Goal: Check status: Check status

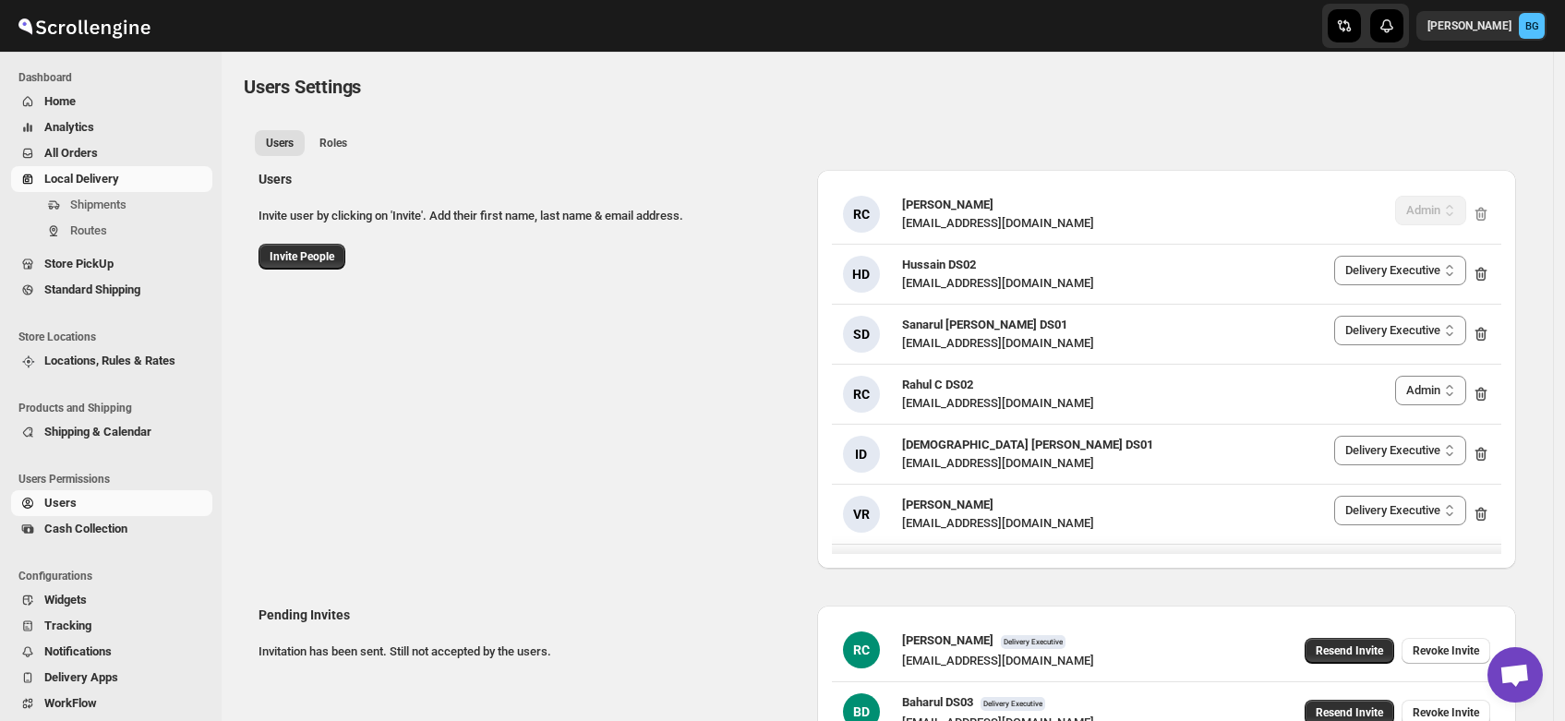
select select "637b767fbaab0276b10c91d5"
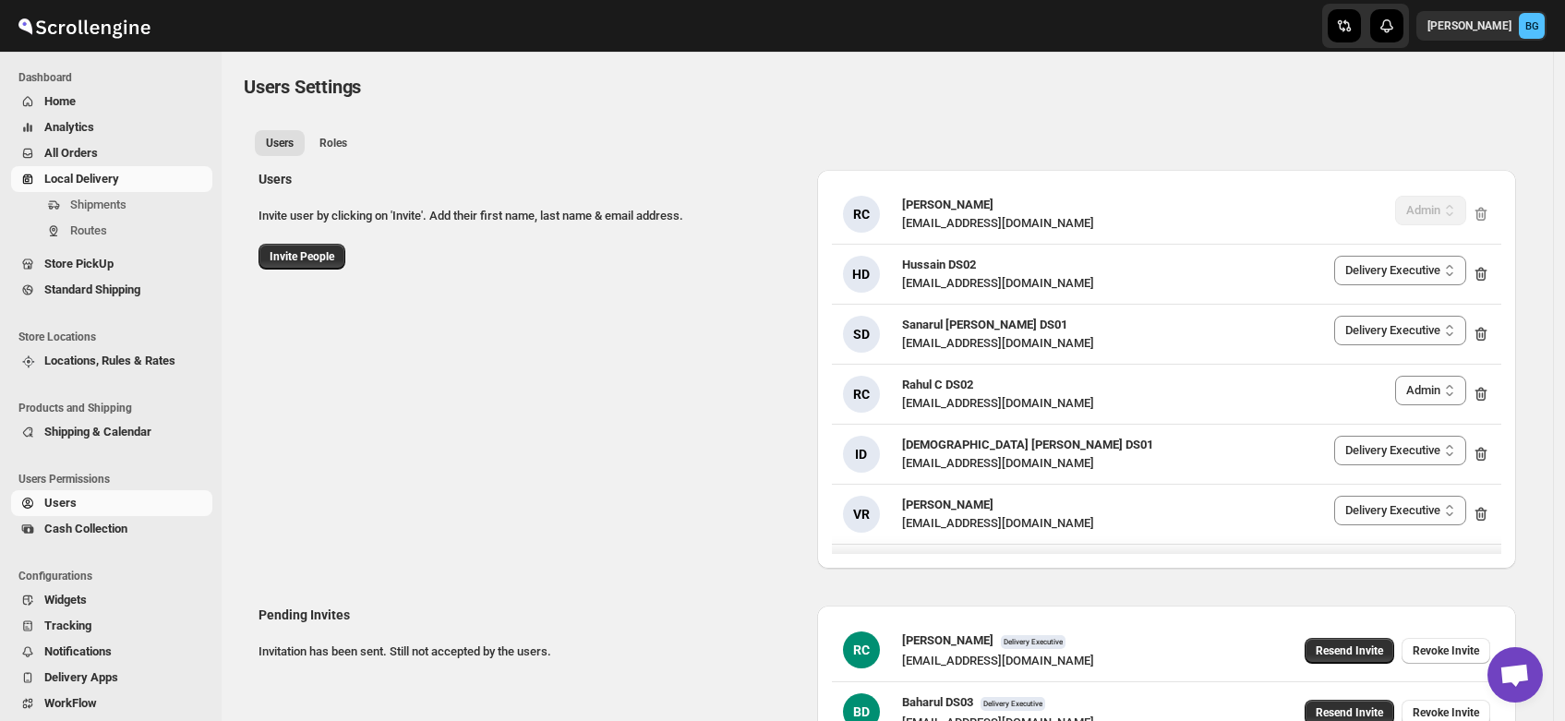
select select "637b767fbaab0276b10c91d5"
select select "637b767fbaab0276b10c91d7"
click at [79, 205] on span "Shipments" at bounding box center [98, 205] width 56 height 14
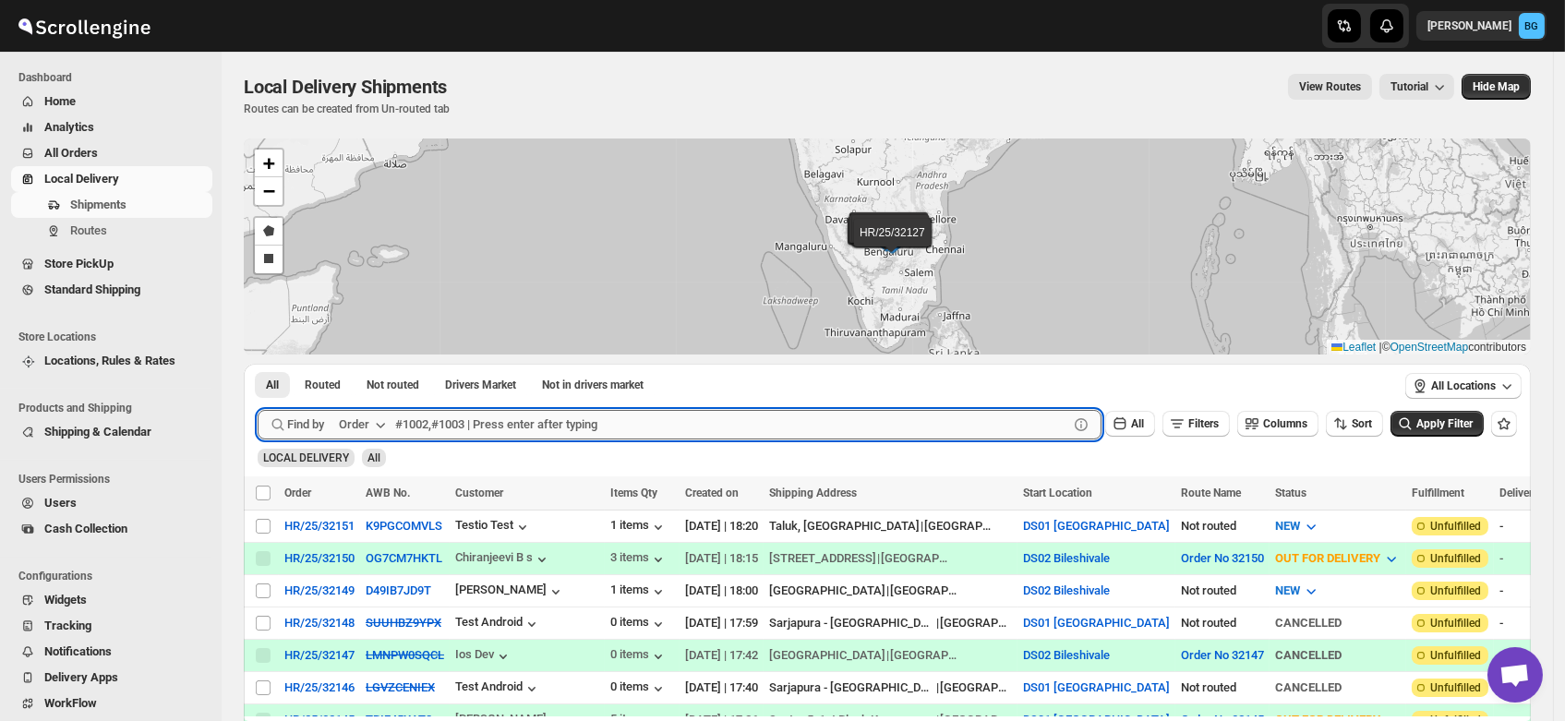
click at [423, 421] on input "text" at bounding box center [731, 425] width 673 height 30
type input "32117"
click at [258, 364] on button "Submit" at bounding box center [284, 373] width 53 height 19
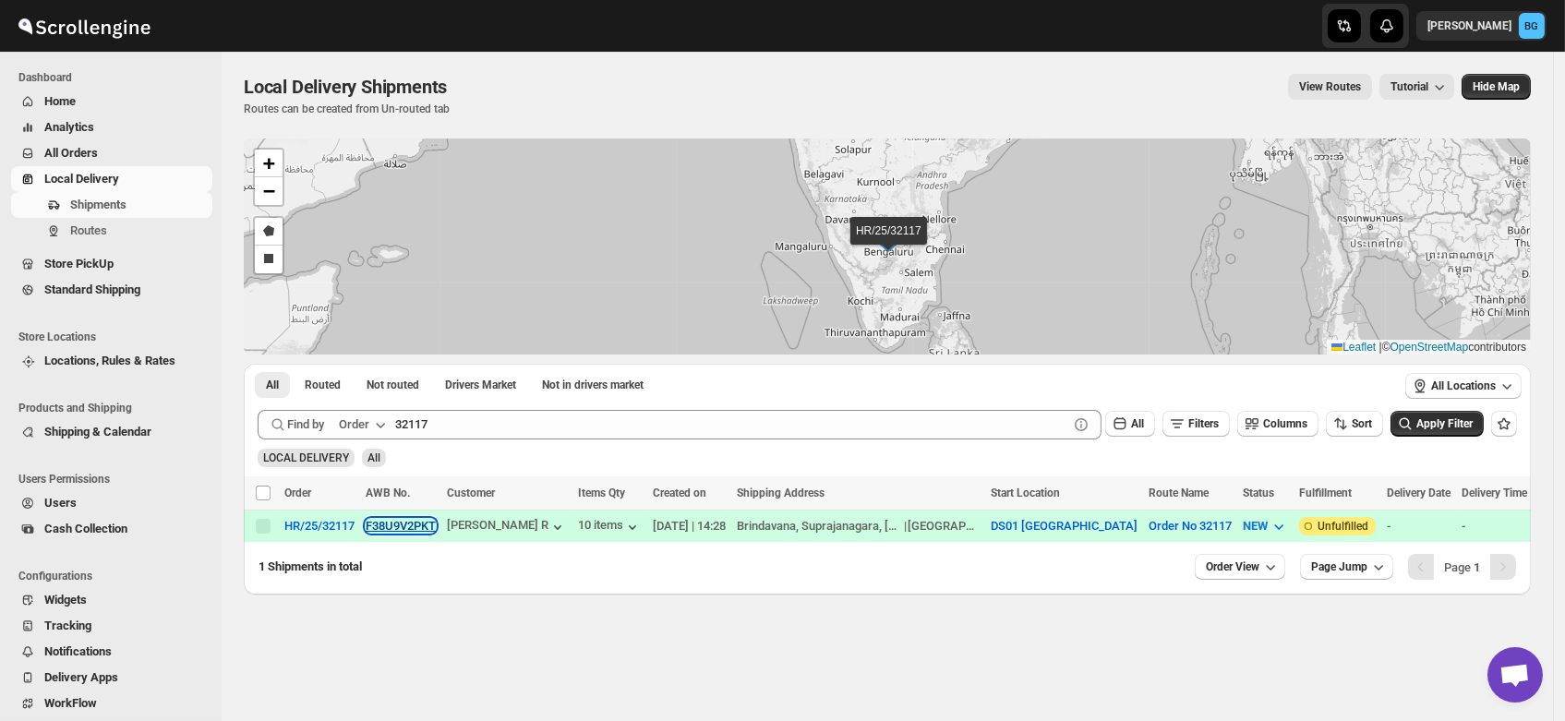
click at [392, 522] on button "F38U9V2PKT" at bounding box center [401, 526] width 70 height 14
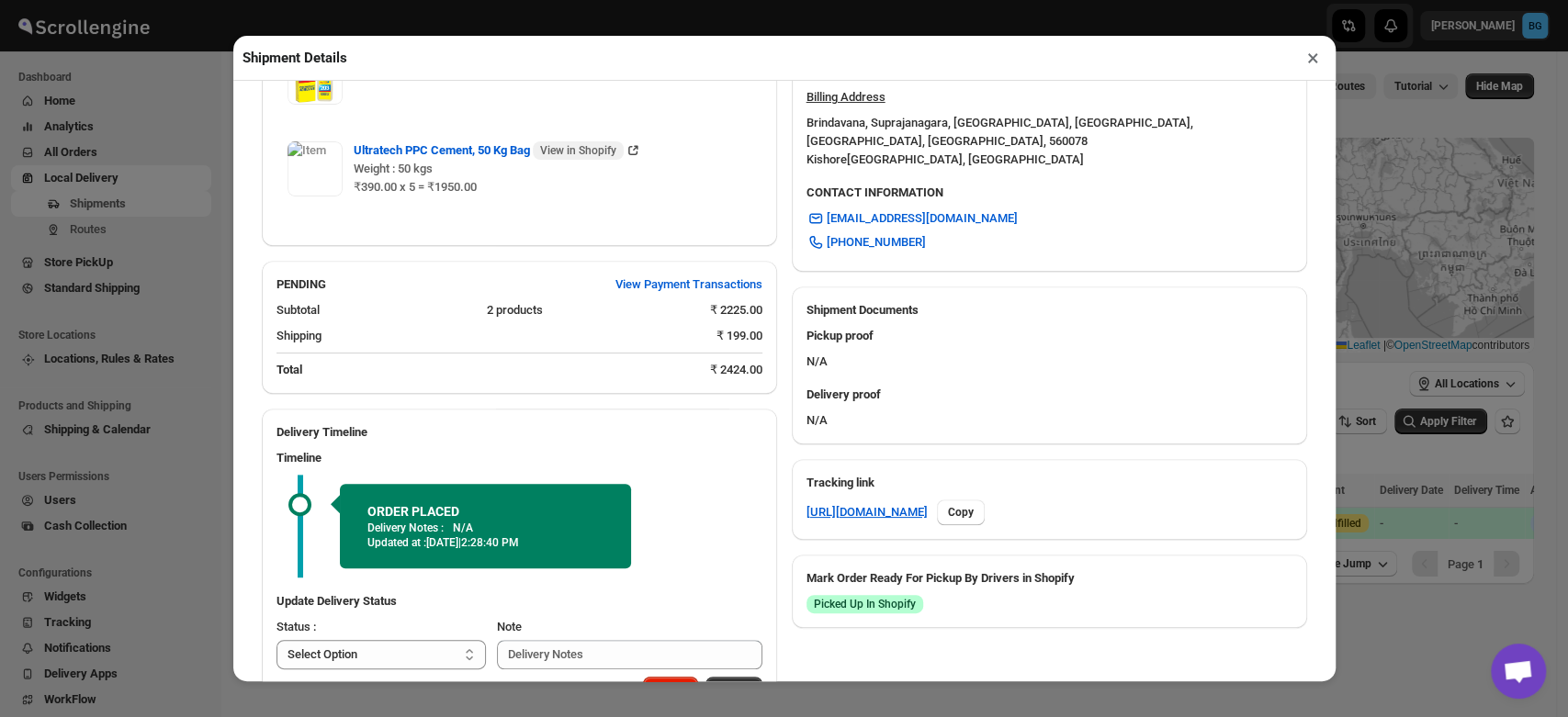
scroll to position [636, 0]
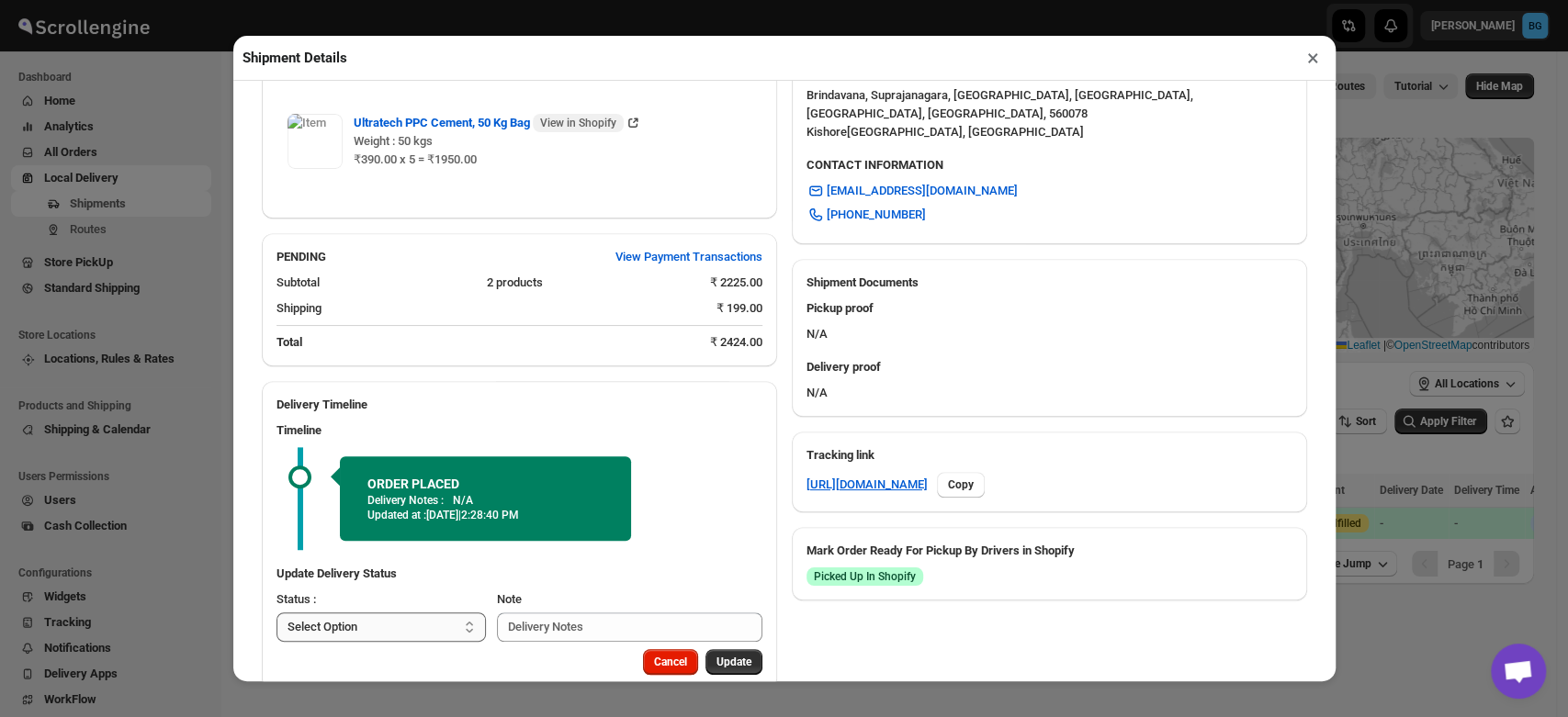
click at [387, 627] on select "Select Option PICKED UP OUT FOR DELIVERY RESCHEDULE DELIVERED CANCELLED" at bounding box center [381, 627] width 210 height 30
select select "PICKED_UP"
click at [277, 615] on select "Select Option PICKED UP OUT FOR DELIVERY RESCHEDULE DELIVERED CANCELLED" at bounding box center [381, 627] width 210 height 30
click at [734, 668] on span "Pick Products" at bounding box center [716, 661] width 69 height 15
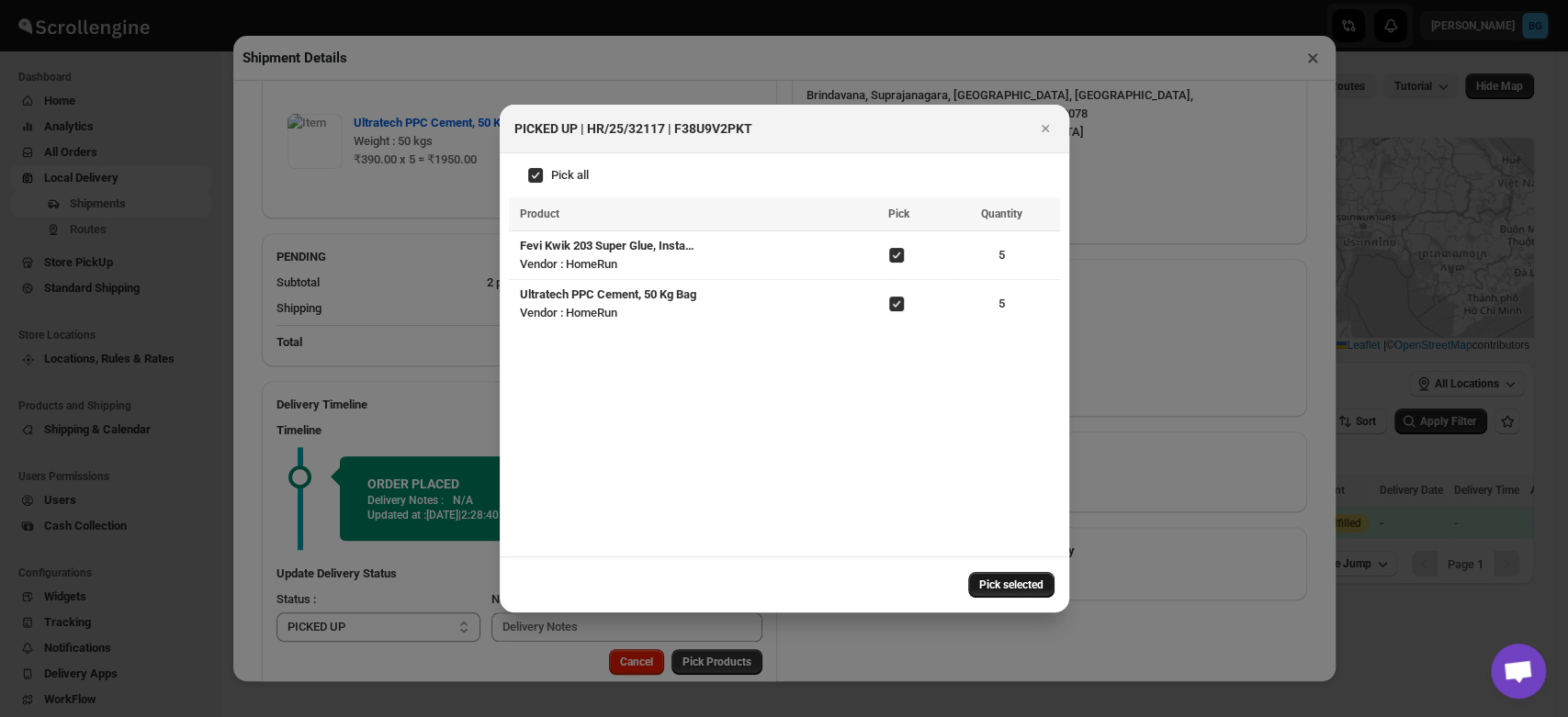
click at [1001, 583] on span "Pick selected" at bounding box center [1011, 585] width 65 height 15
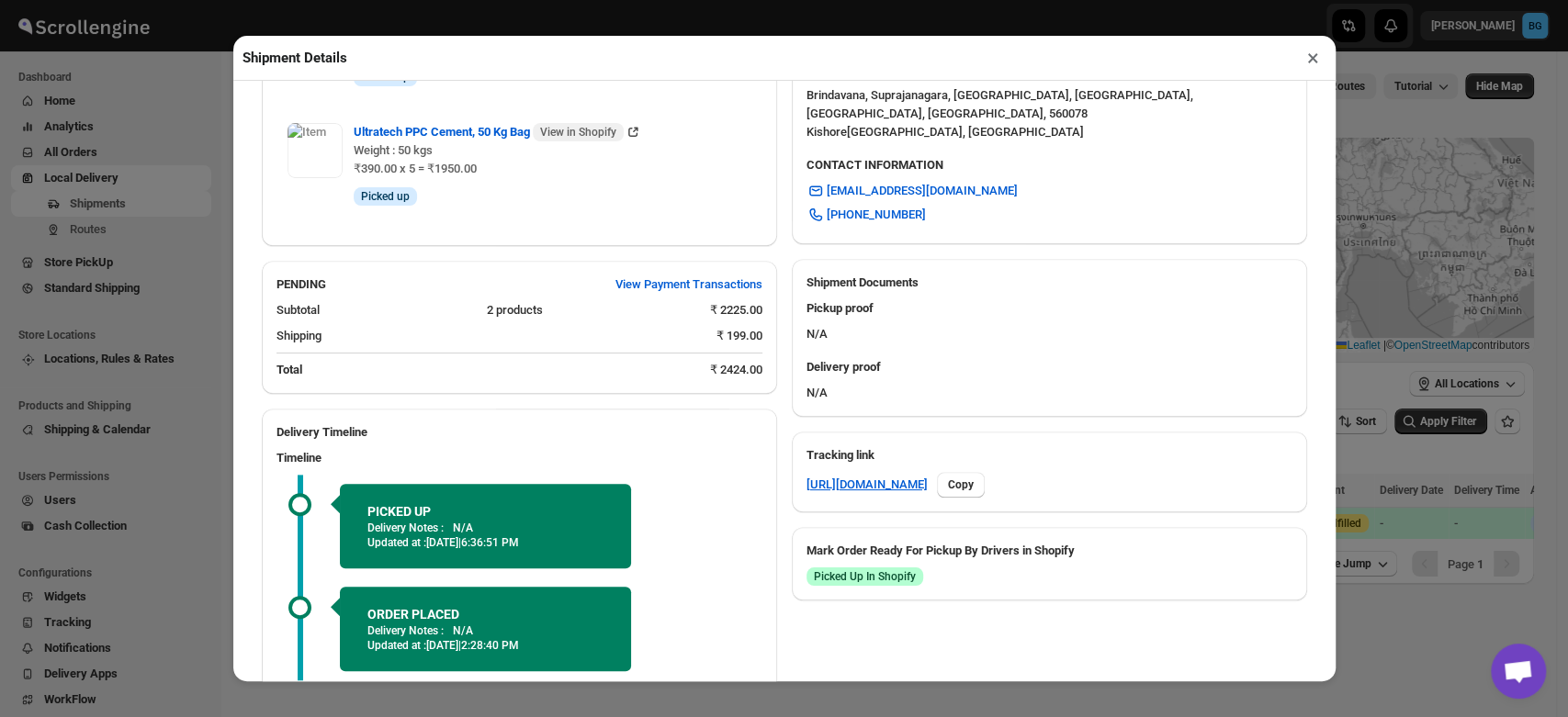
scroll to position [806, 0]
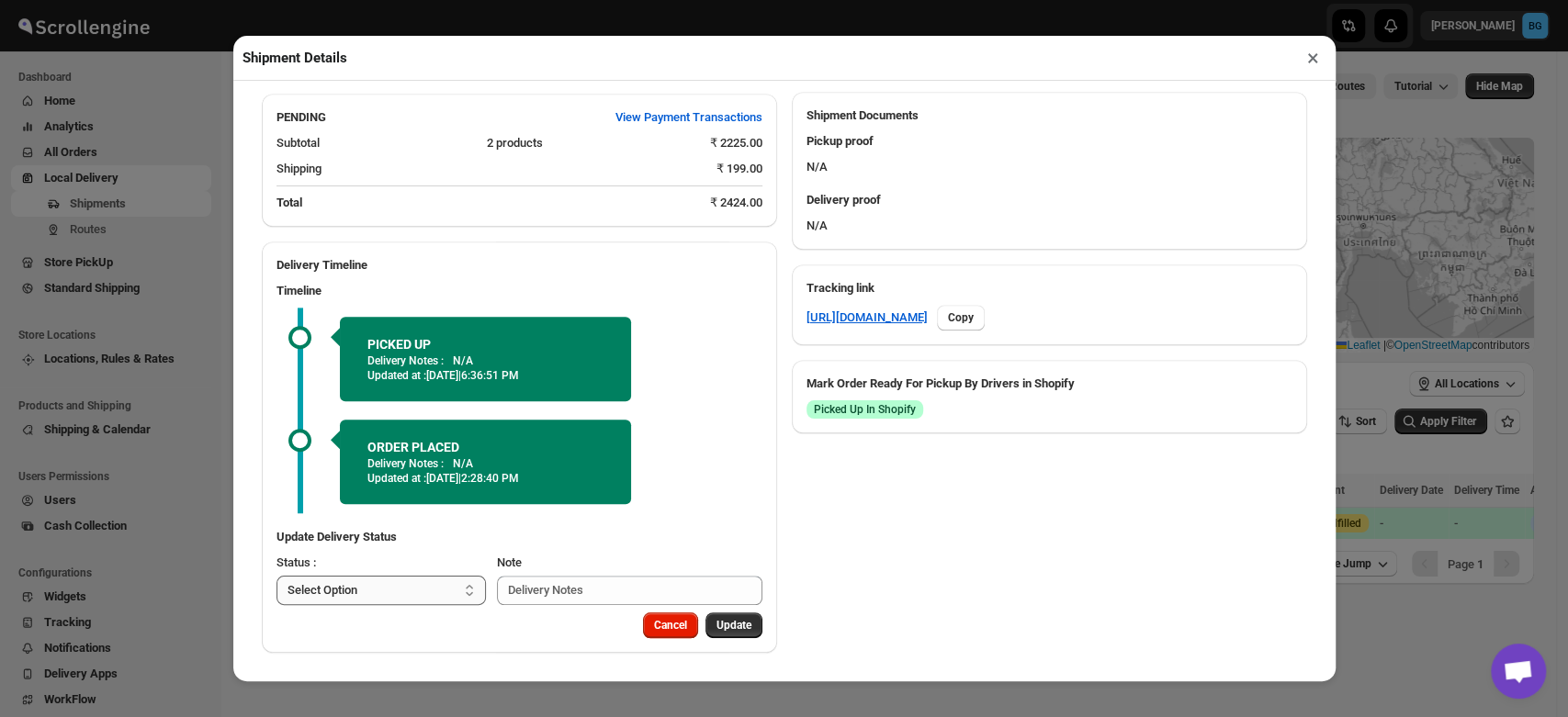
click at [351, 587] on select "Select Option PICKED UP OUT FOR DELIVERY RESCHEDULE DELIVERED CANCELLED" at bounding box center [381, 591] width 210 height 30
select select "OUT_FOR_DELIVERY"
click at [277, 576] on select "Select Option PICKED UP OUT FOR DELIVERY RESCHEDULE DELIVERED CANCELLED" at bounding box center [381, 591] width 210 height 30
click at [722, 627] on span "Update" at bounding box center [733, 625] width 35 height 15
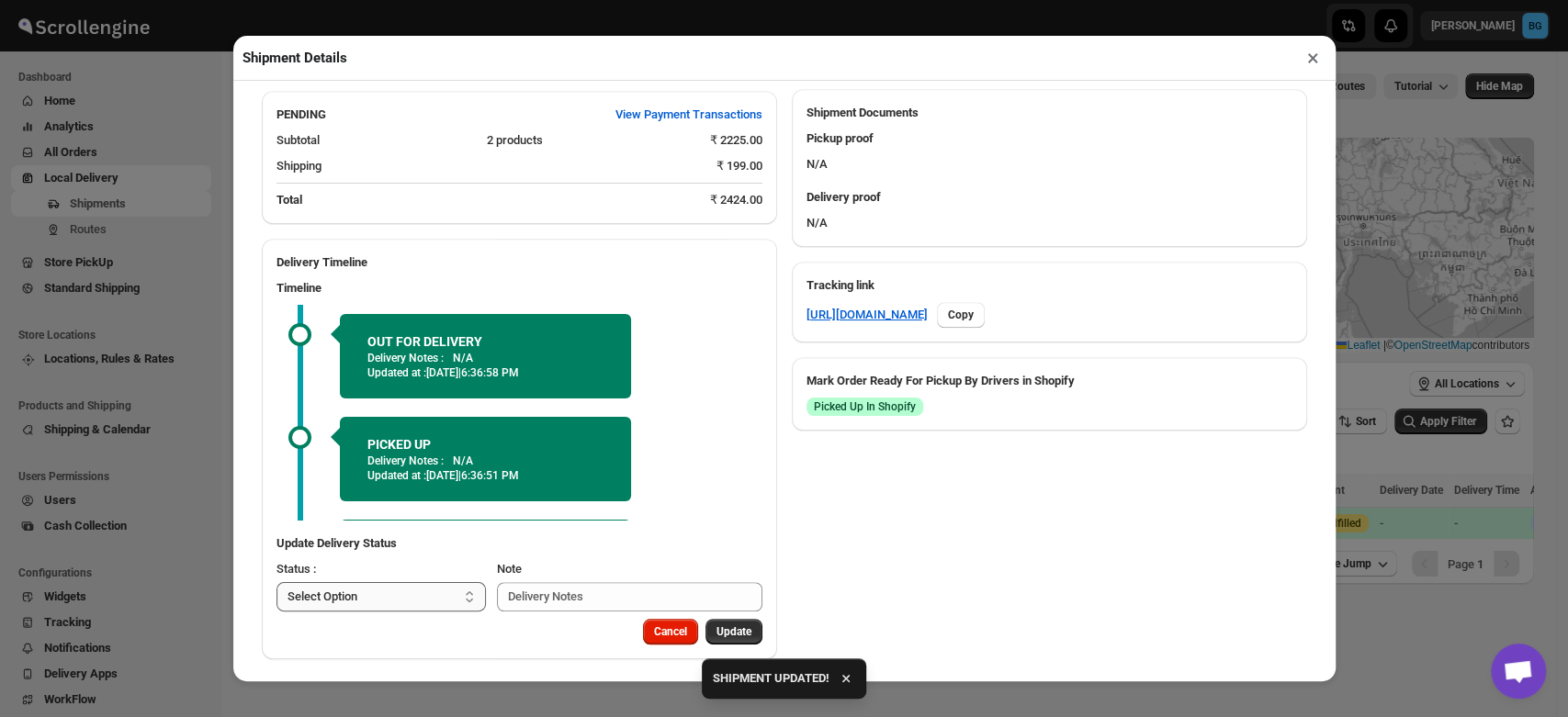
scroll to position [815, 0]
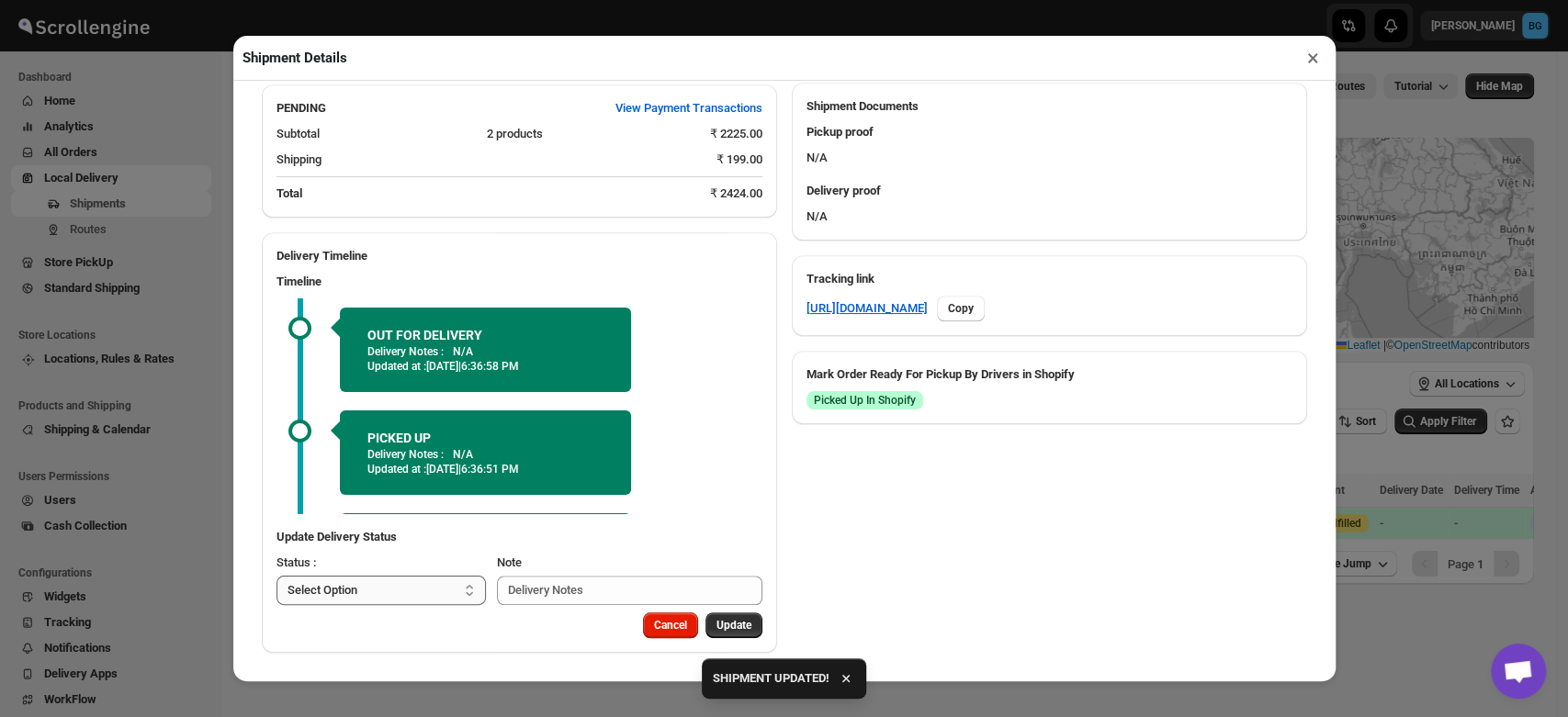
click at [376, 590] on select "Select Option PICKED UP OUT FOR DELIVERY RESCHEDULE DELIVERED CANCELLED" at bounding box center [381, 591] width 210 height 30
select select "DELIVERED"
click at [277, 576] on select "Select Option PICKED UP OUT FOR DELIVERY RESCHEDULE DELIVERED CANCELLED" at bounding box center [381, 591] width 210 height 30
click at [719, 627] on span "Update" at bounding box center [733, 625] width 35 height 15
select select
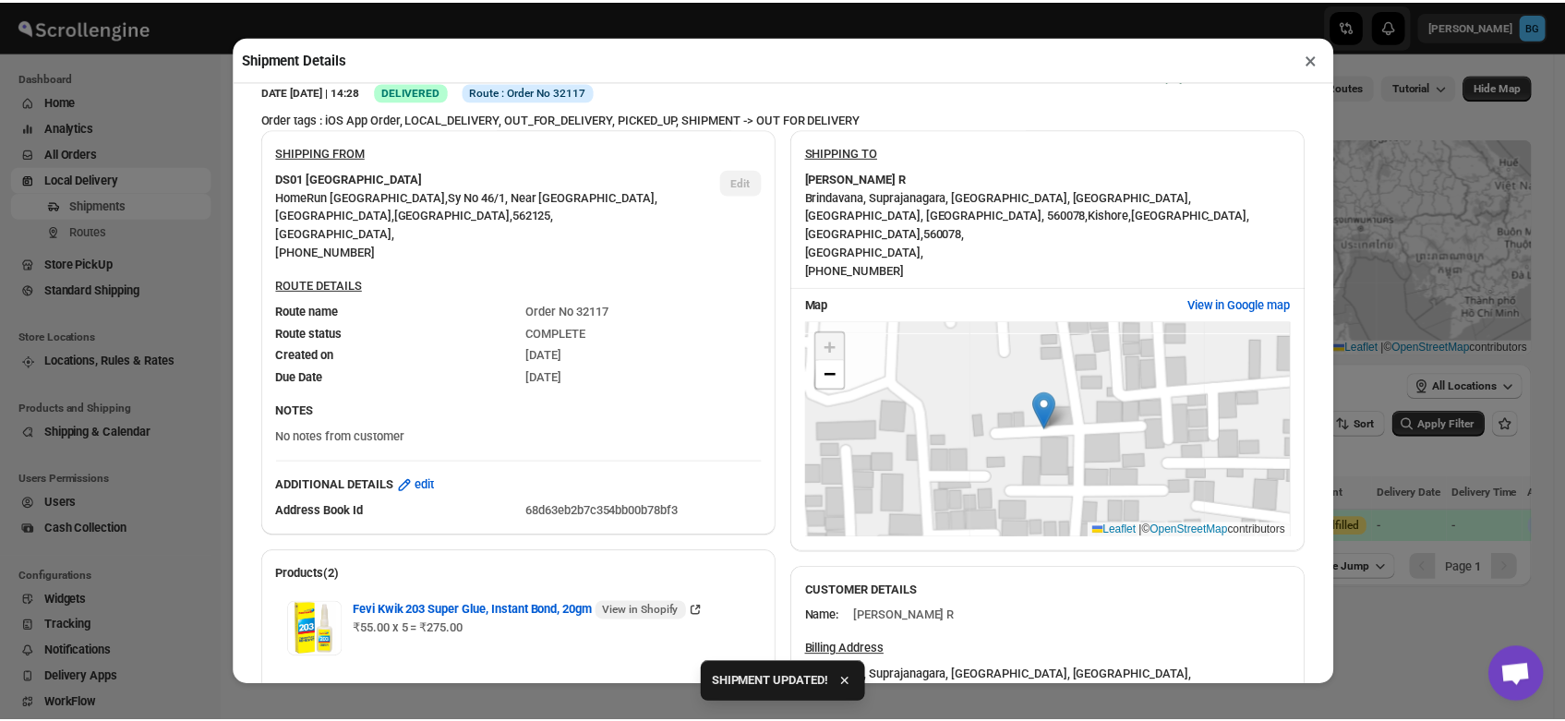
scroll to position [59, 0]
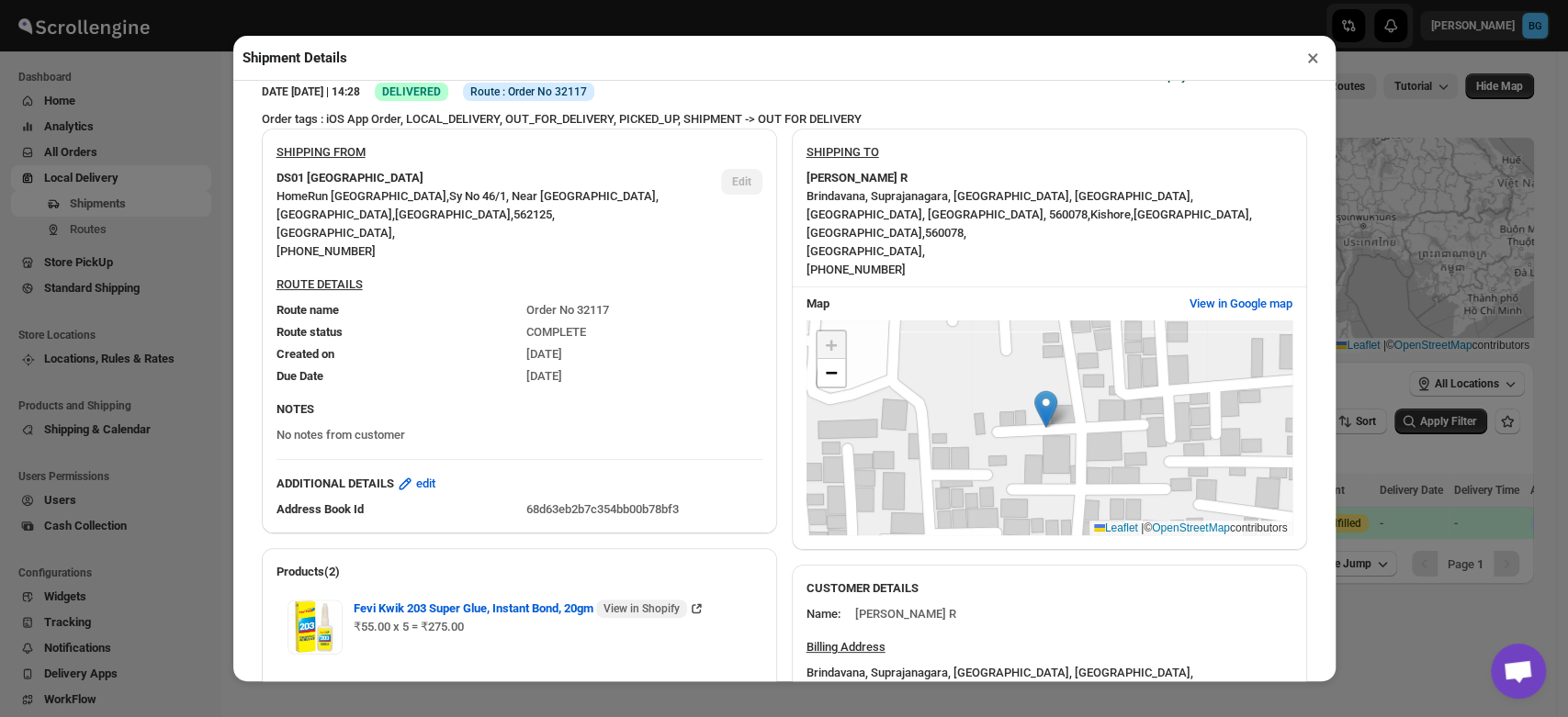
click at [1310, 63] on button "×" at bounding box center [1312, 58] width 27 height 26
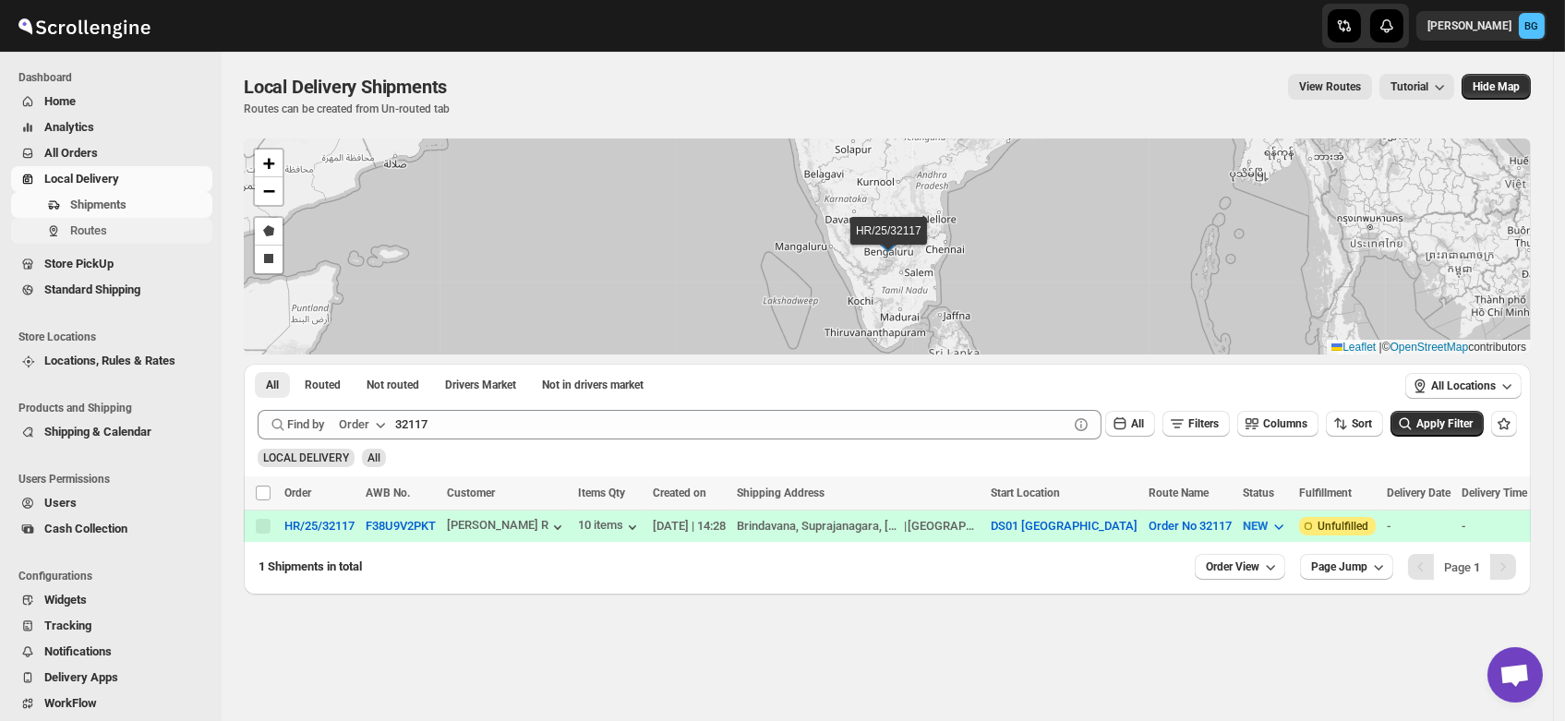
click at [91, 229] on span "Routes" at bounding box center [88, 230] width 37 height 14
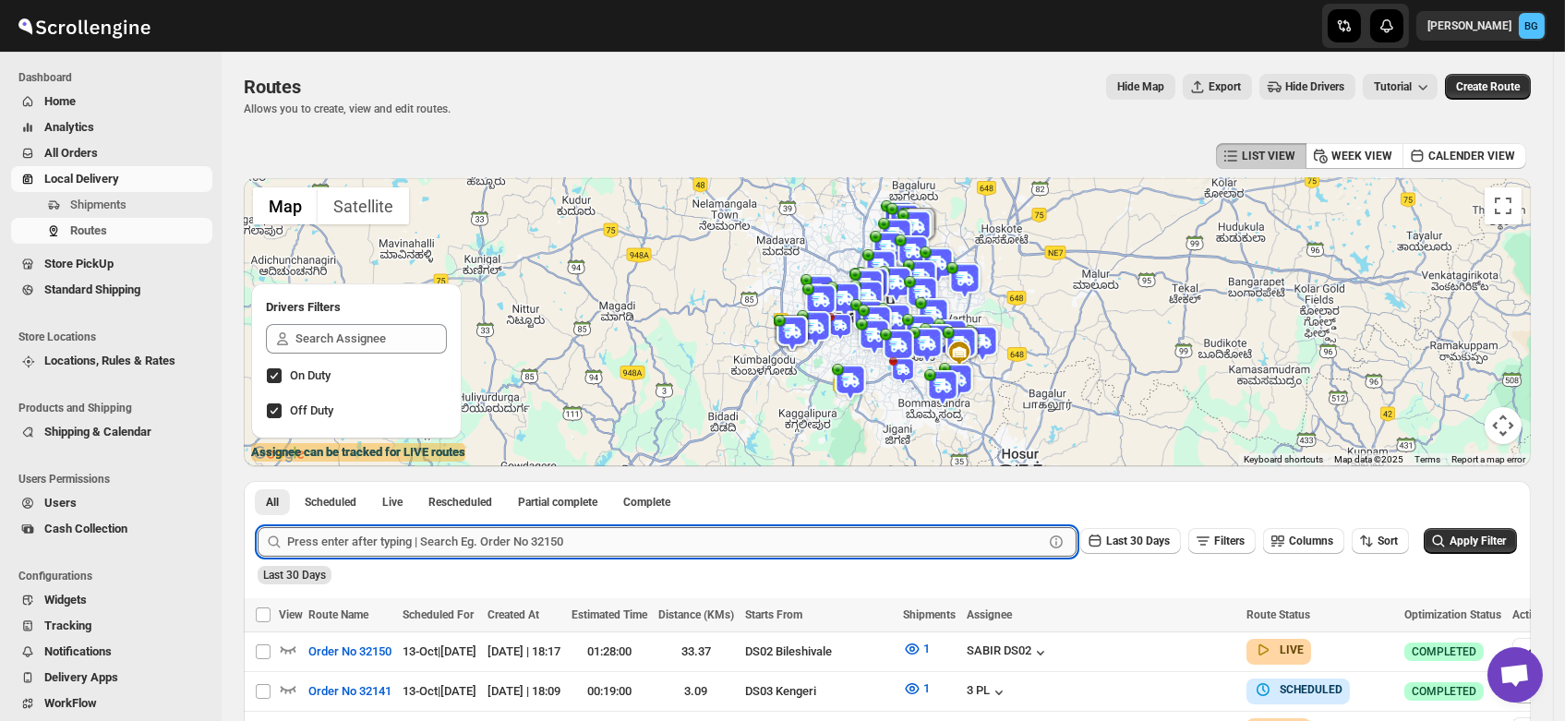
click at [391, 546] on input "text" at bounding box center [665, 542] width 756 height 30
type input "32117"
click at [258, 481] on button "Submit" at bounding box center [284, 490] width 53 height 19
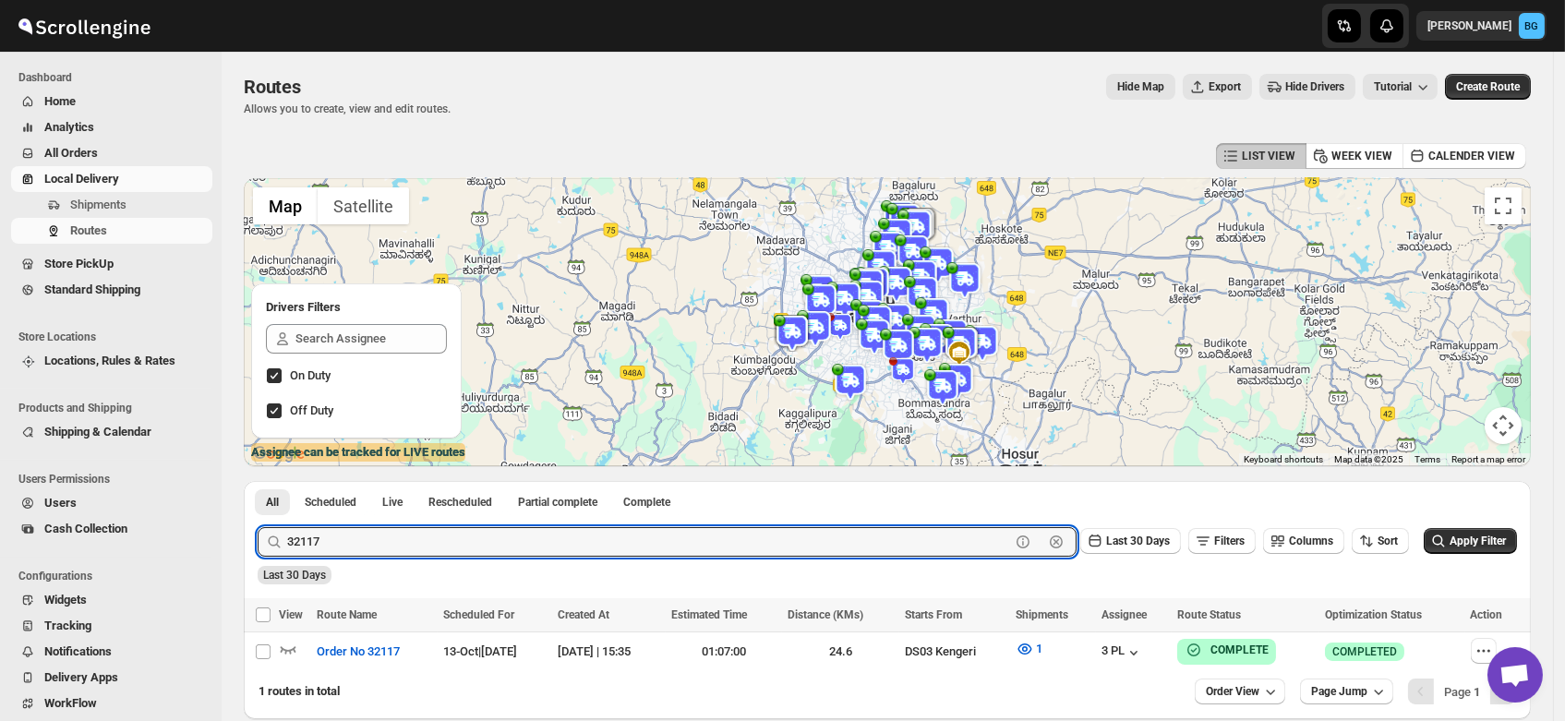
scroll to position [89, 0]
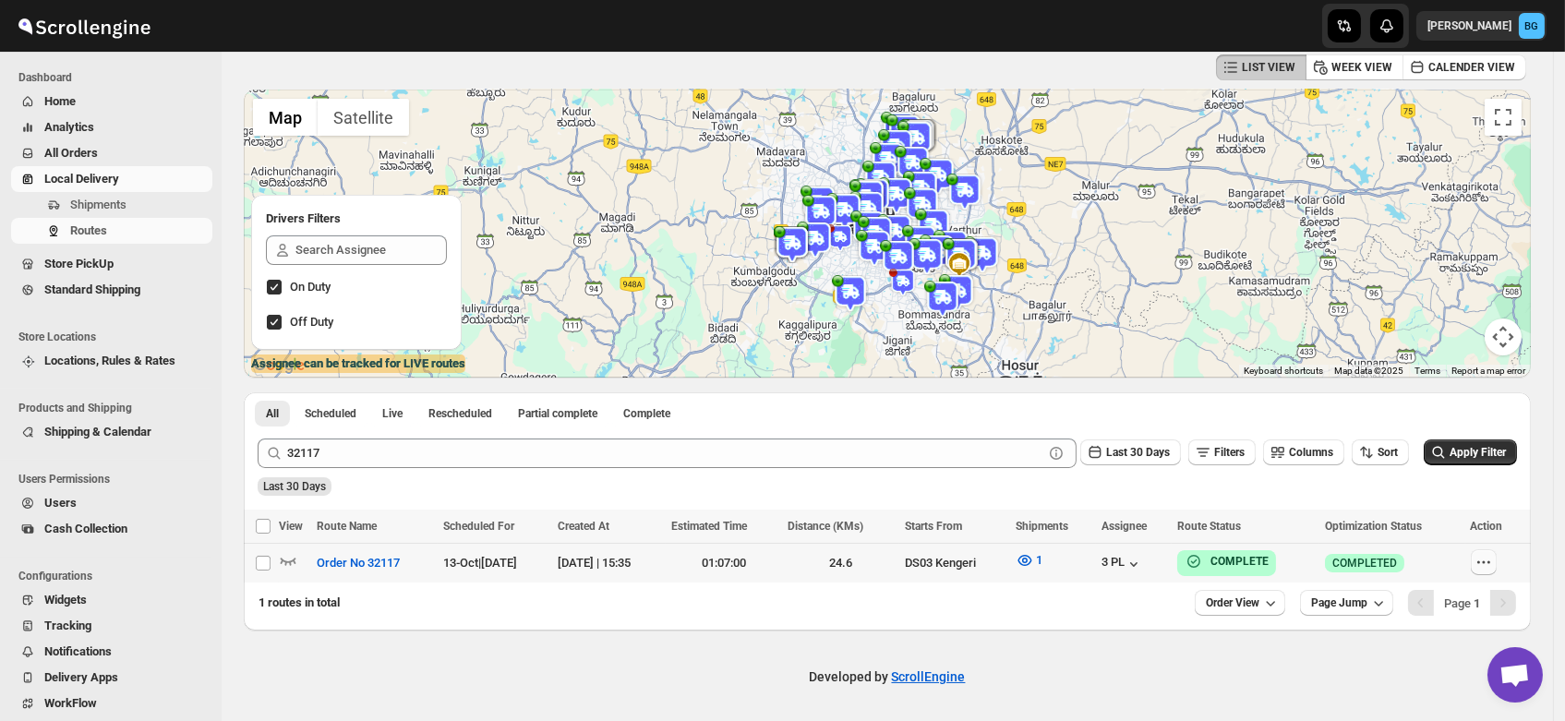
click at [1493, 559] on icon "button" at bounding box center [1483, 562] width 18 height 18
checkbox input "true"
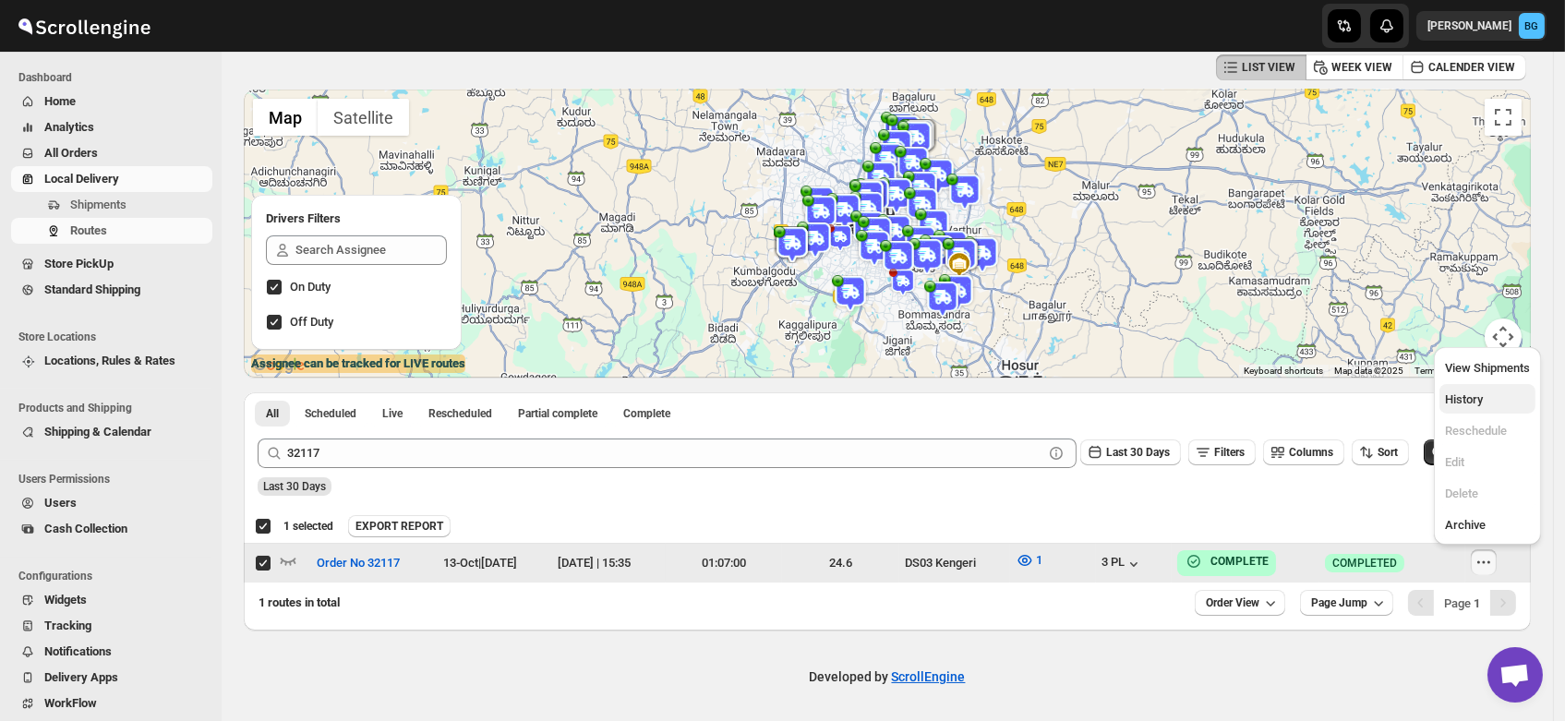
click at [1469, 407] on span "History" at bounding box center [1487, 399] width 85 height 18
checkbox input "false"
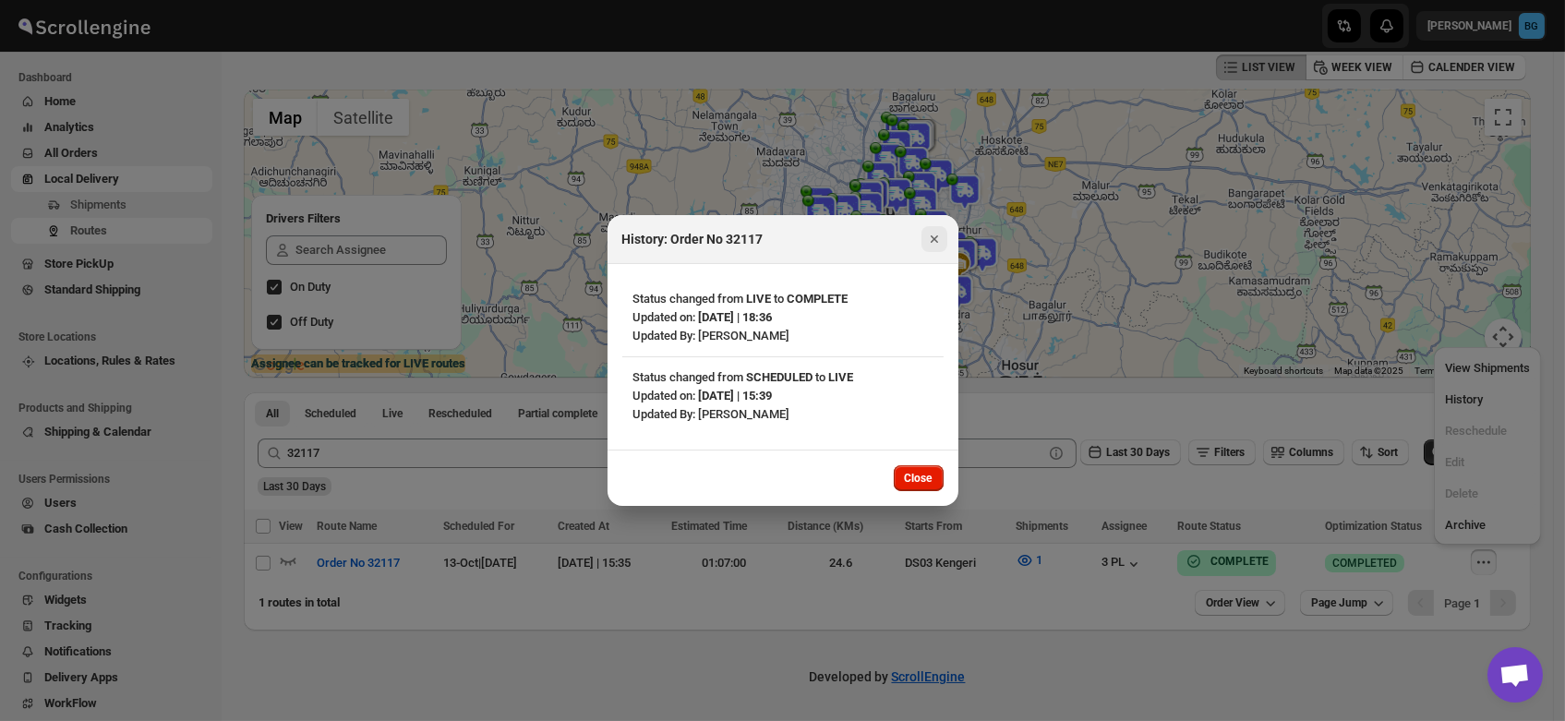
click at [934, 234] on icon "Close" at bounding box center [934, 239] width 18 height 18
